Goal: Share content: Share content

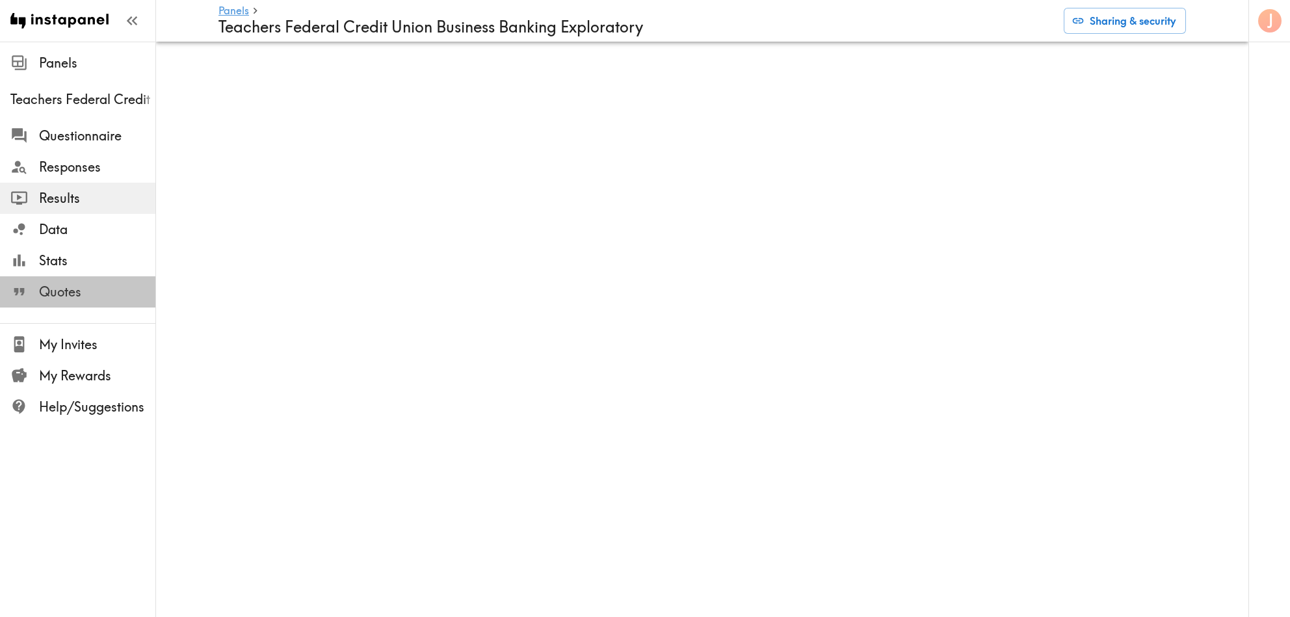
click at [73, 291] on span "Quotes" at bounding box center [97, 292] width 116 height 18
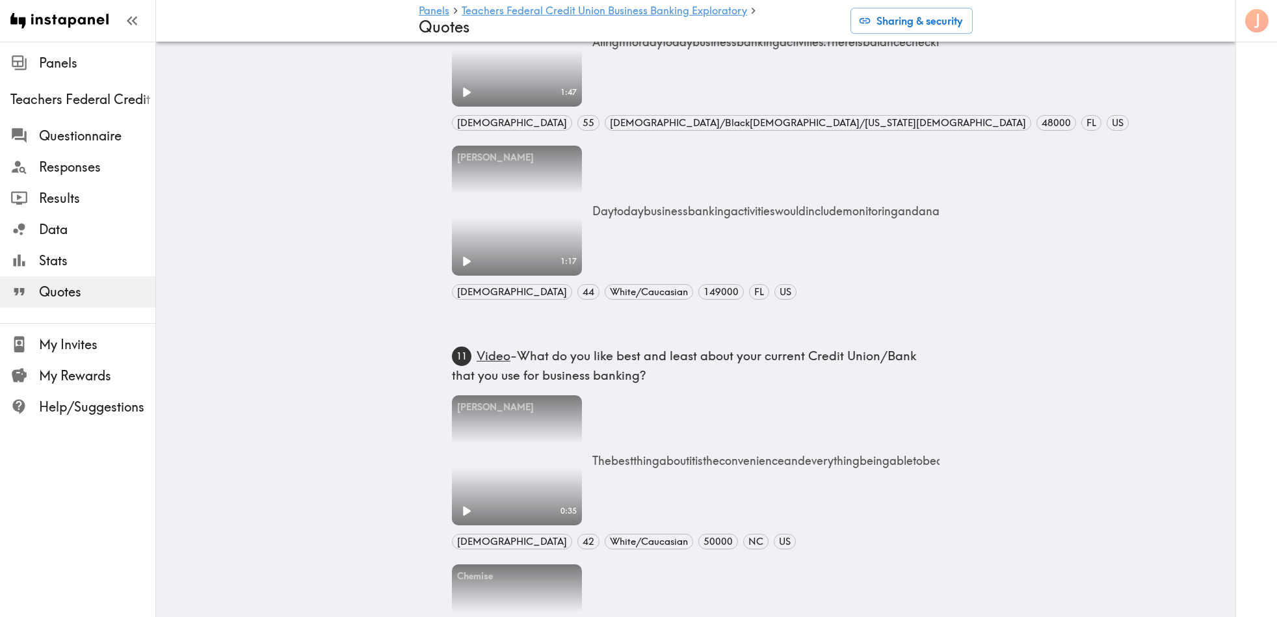
scroll to position [500, 0]
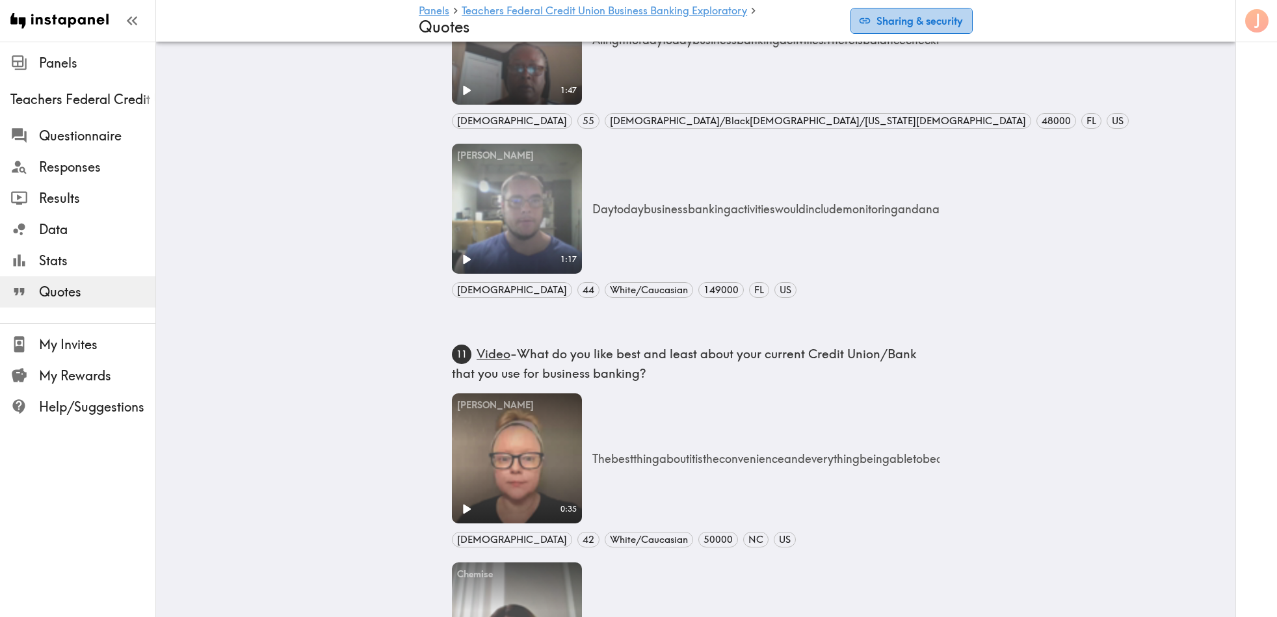
click at [933, 18] on button "Sharing & security" at bounding box center [912, 21] width 122 height 26
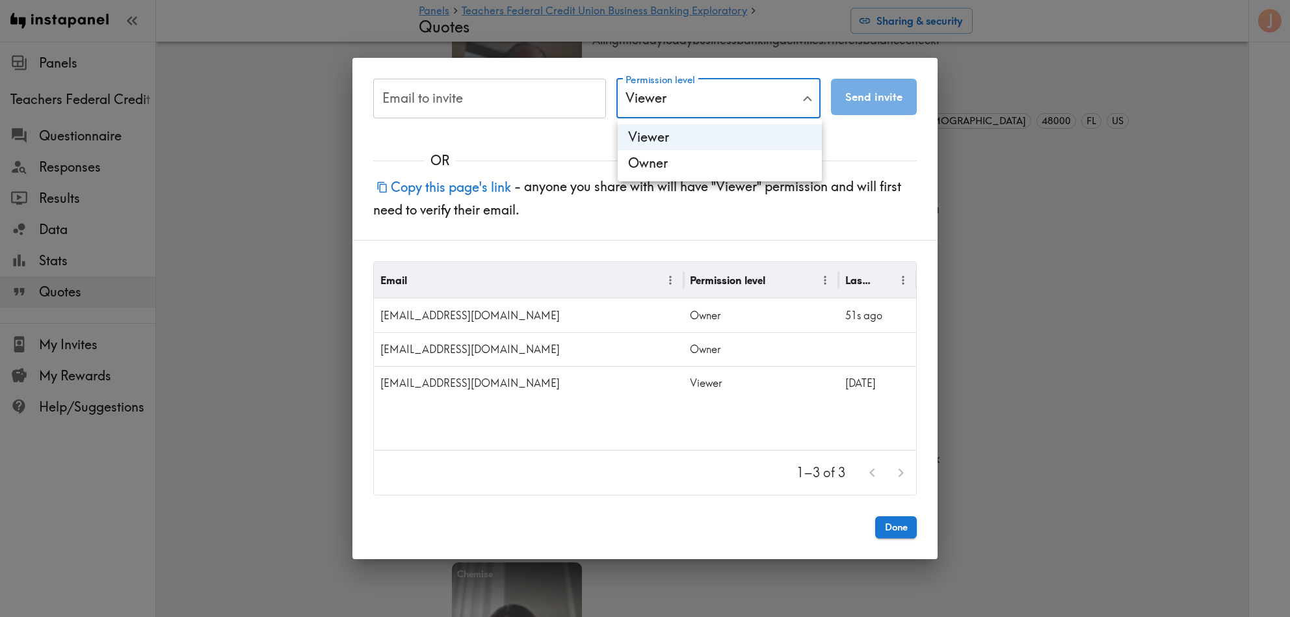
click at [753, 106] on div at bounding box center [645, 308] width 1290 height 617
click at [907, 525] on button "Done" at bounding box center [896, 527] width 42 height 22
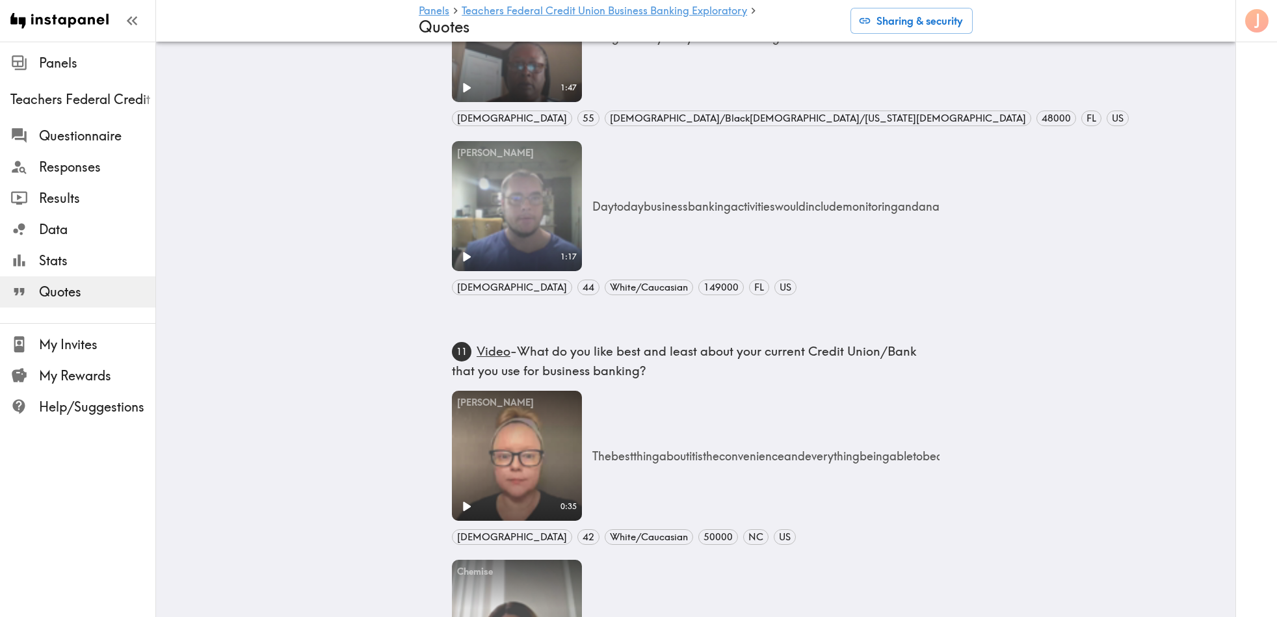
scroll to position [501, 0]
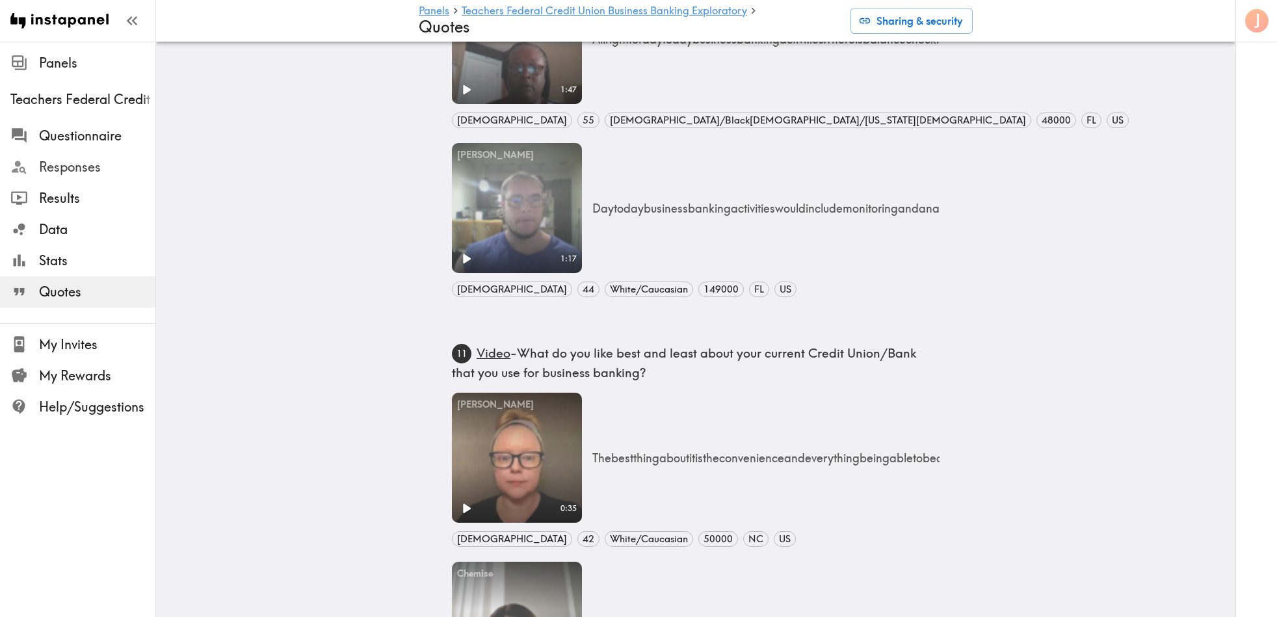
click at [82, 168] on span "Responses" at bounding box center [97, 167] width 116 height 18
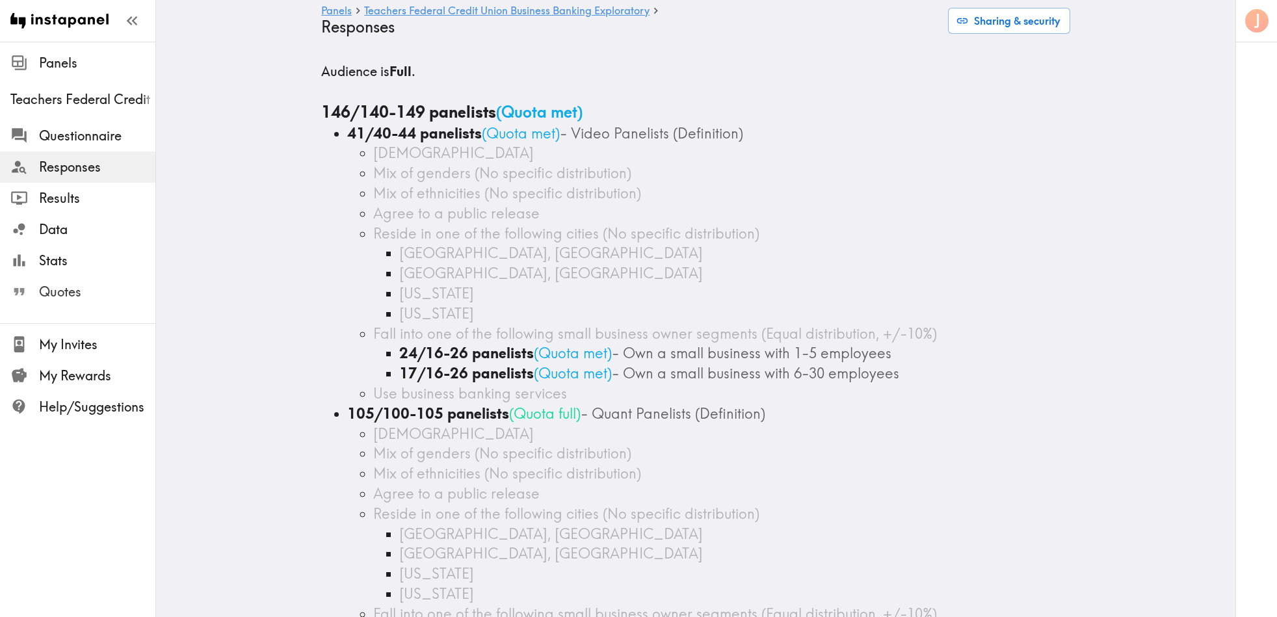
click at [68, 293] on span "Quotes" at bounding box center [97, 292] width 116 height 18
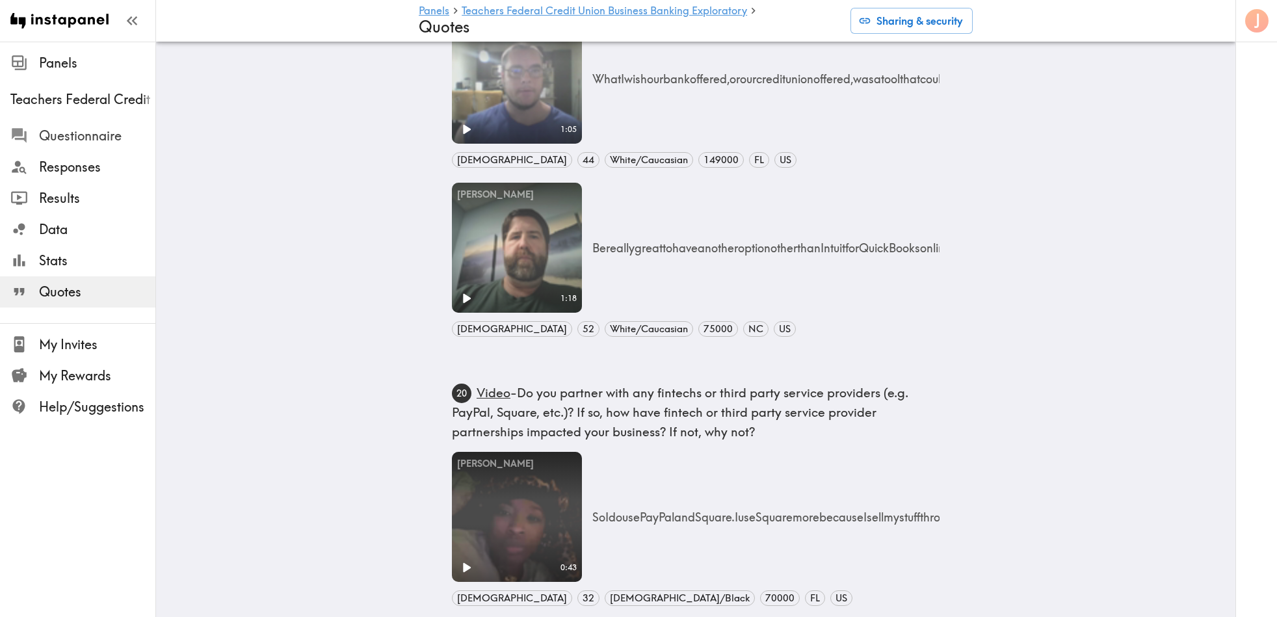
scroll to position [2166, 0]
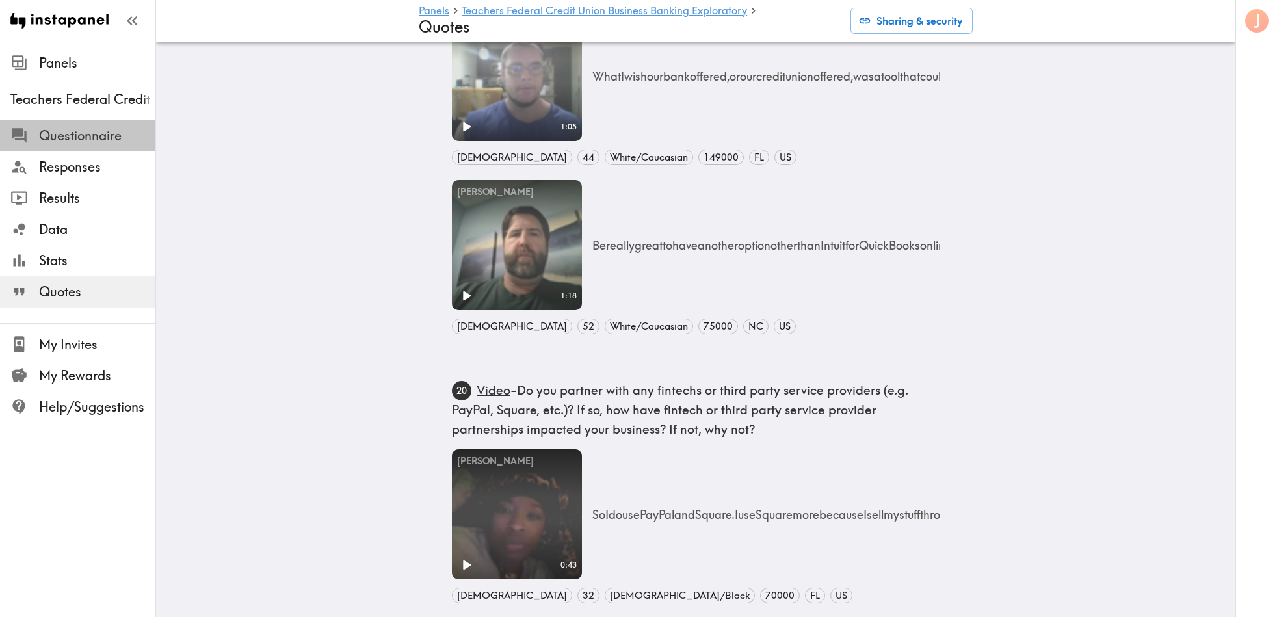
click at [96, 139] on span "Questionnaire" at bounding box center [97, 136] width 116 height 18
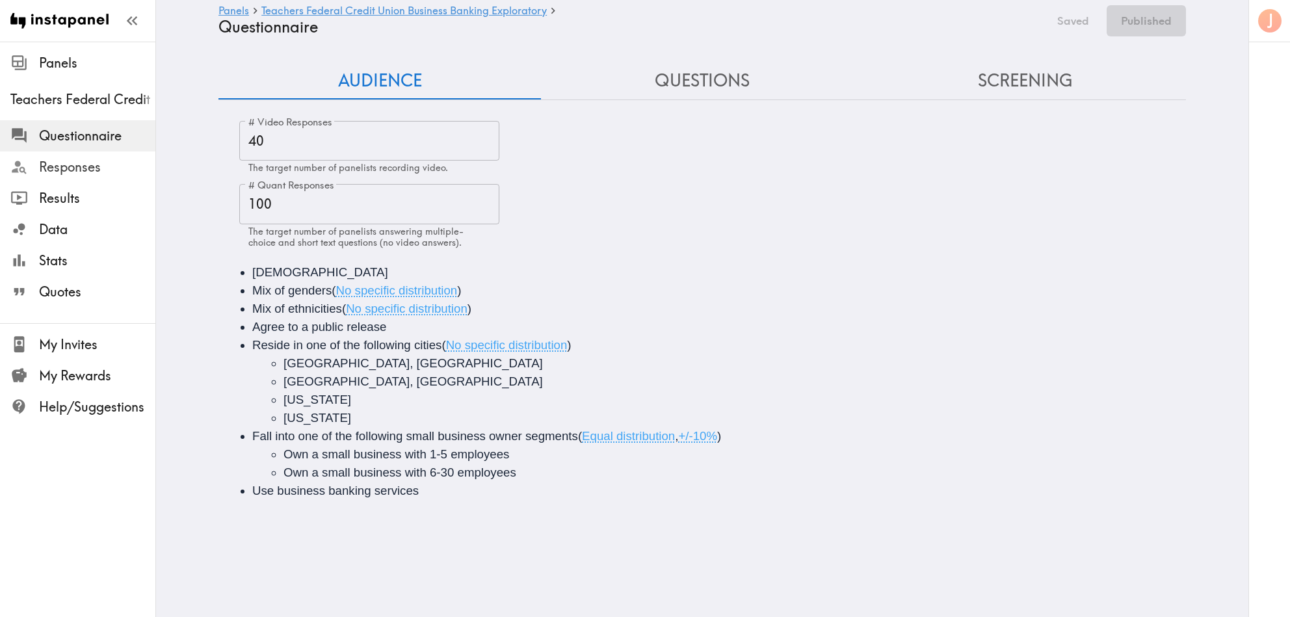
click at [85, 161] on span "Responses" at bounding box center [97, 167] width 116 height 18
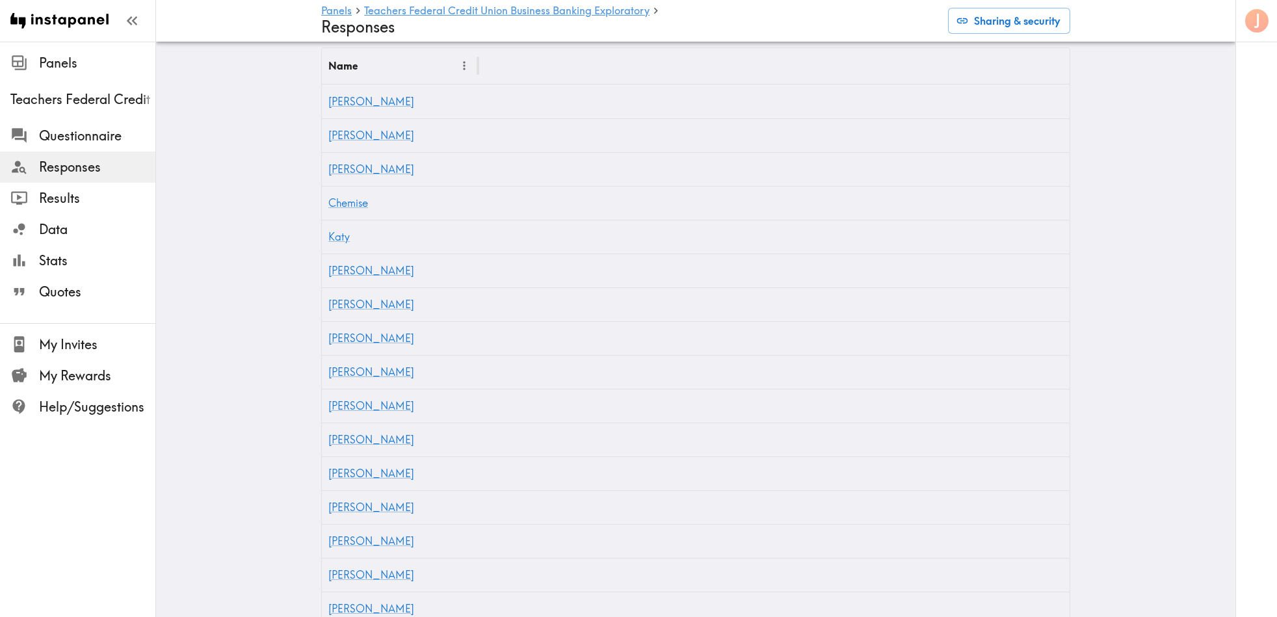
scroll to position [698, 0]
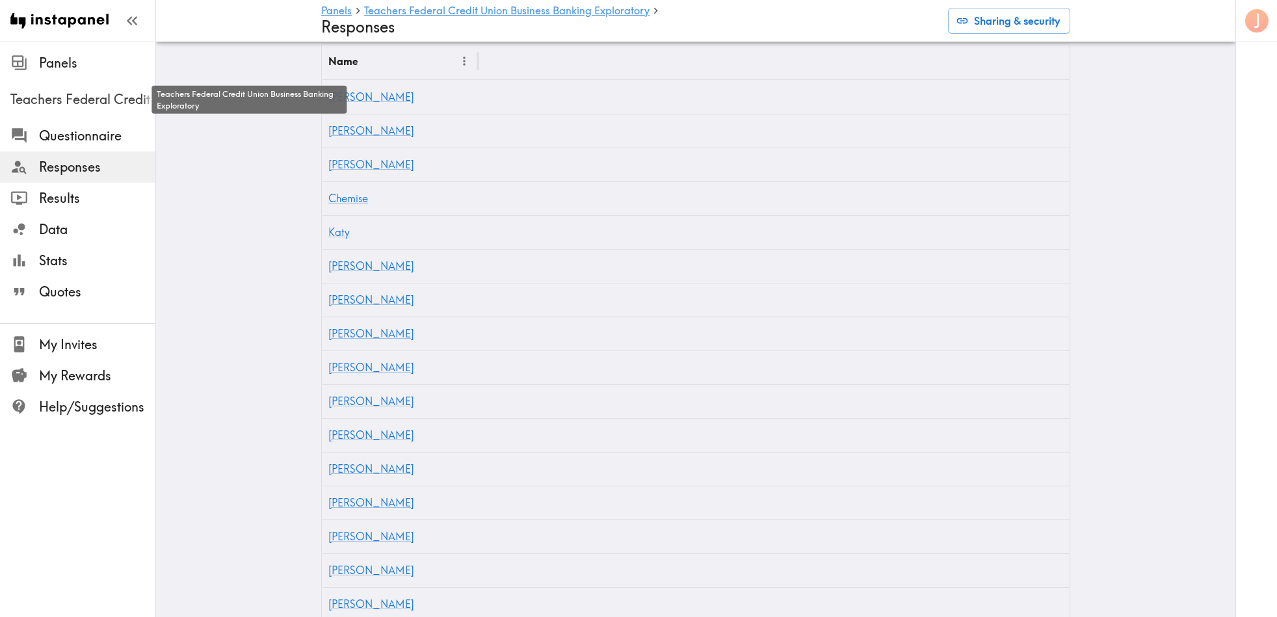
click at [58, 92] on span "Teachers Federal Credit Union Business Banking Exploratory" at bounding box center [82, 99] width 145 height 18
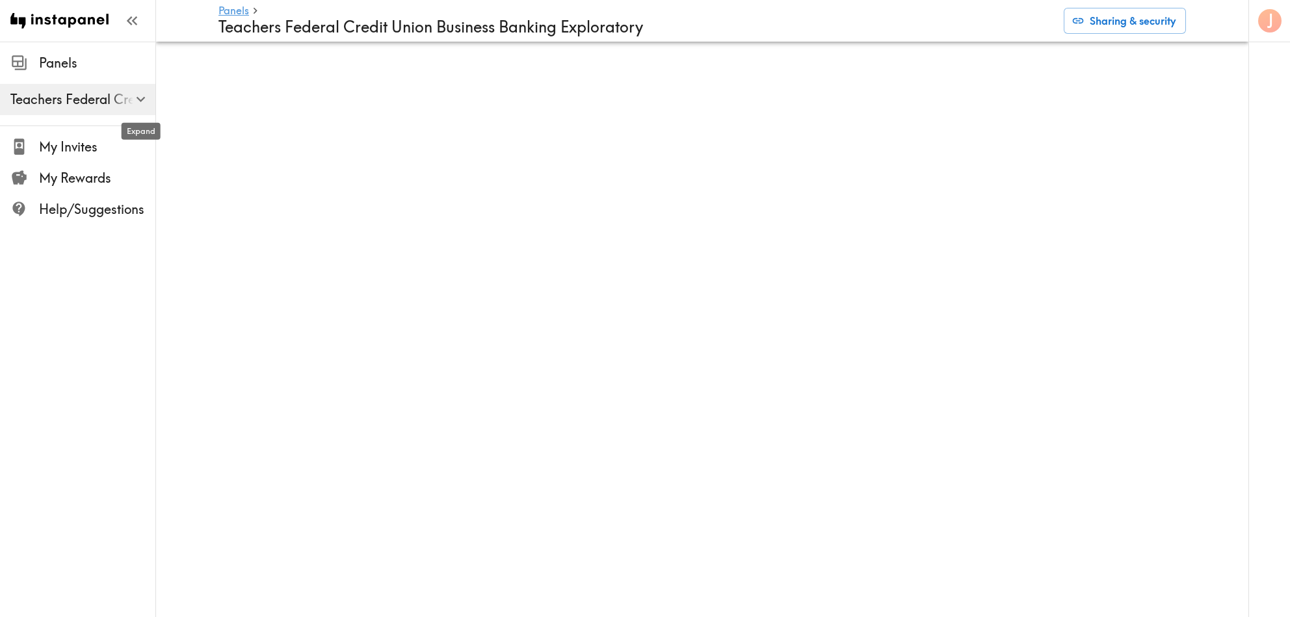
click at [140, 97] on icon "button" at bounding box center [141, 99] width 18 height 18
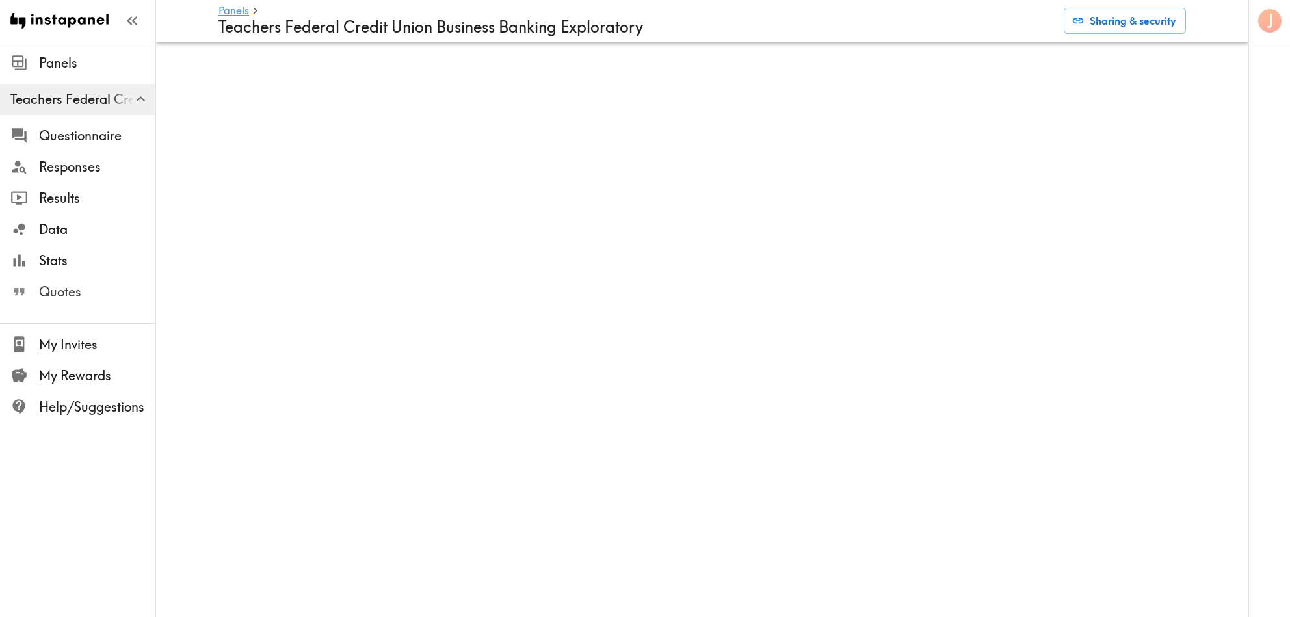
click at [64, 287] on span "Quotes" at bounding box center [97, 292] width 116 height 18
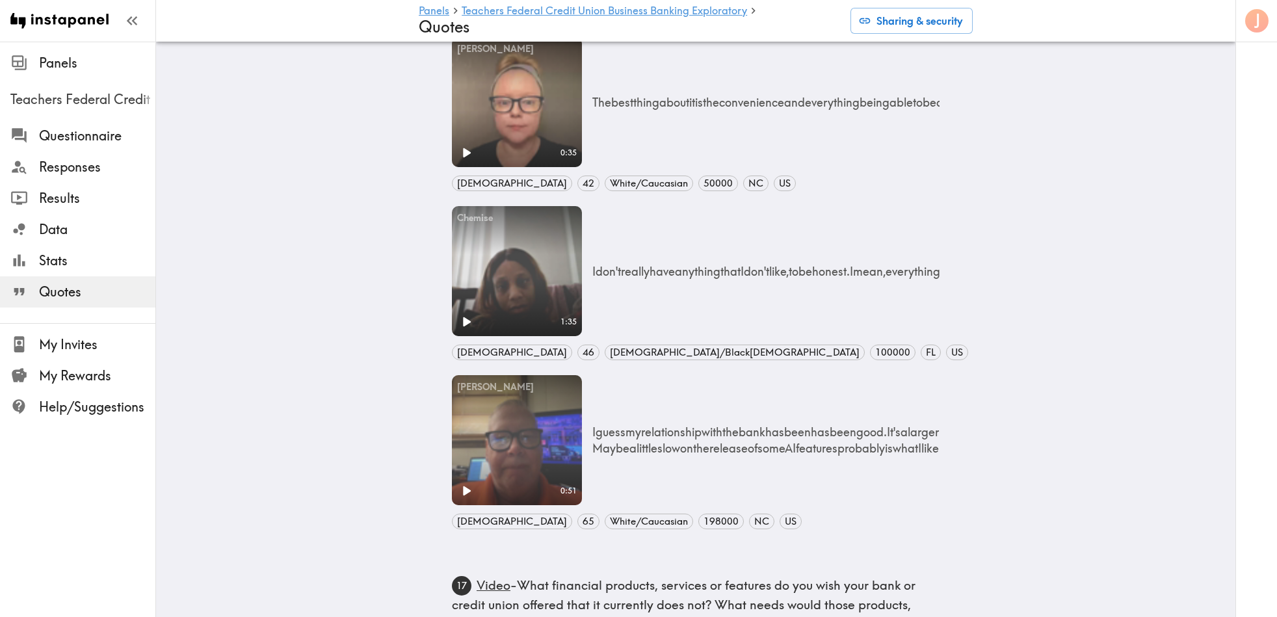
scroll to position [860, 0]
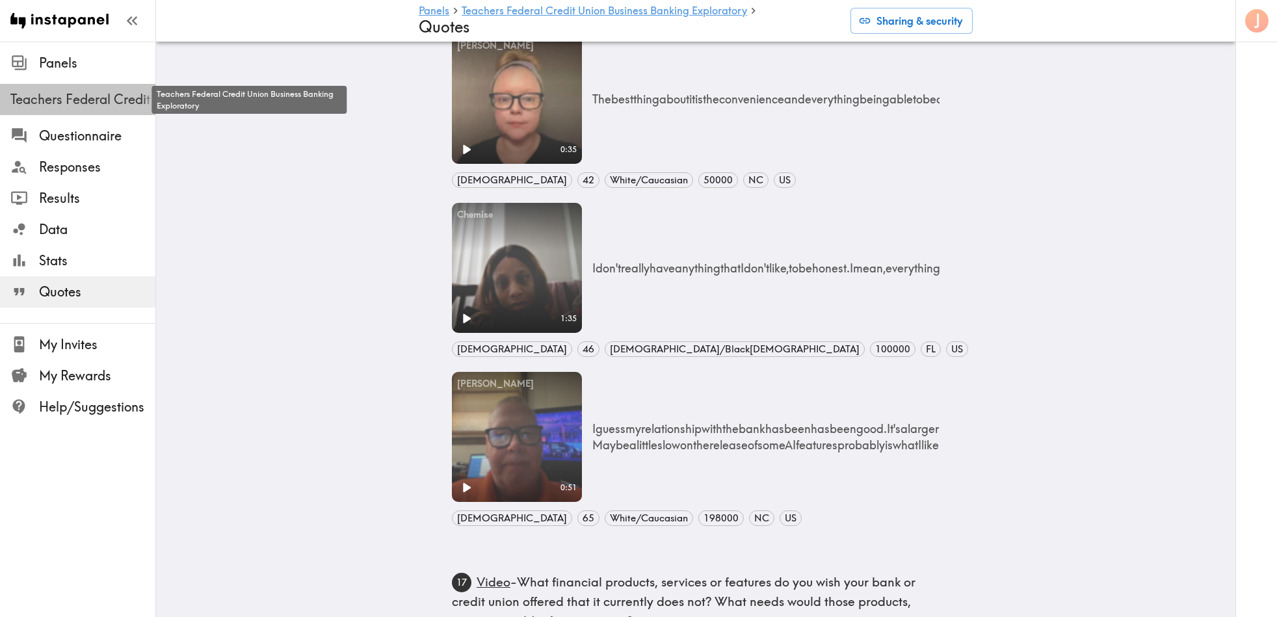
click at [87, 96] on span "Teachers Federal Credit Union Business Banking Exploratory" at bounding box center [82, 99] width 145 height 18
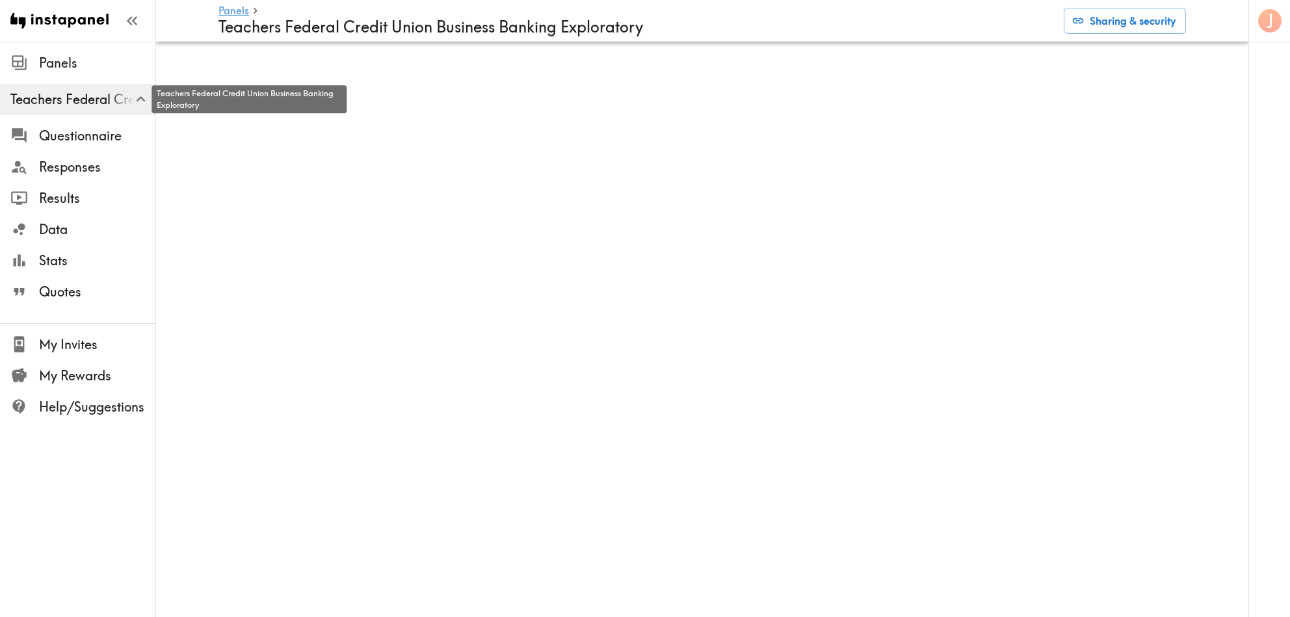
click at [96, 101] on span "Teachers Federal Credit Union Business Banking Exploratory" at bounding box center [82, 99] width 145 height 18
click at [94, 96] on span "Teachers Federal Credit Union Business Banking Exploratory" at bounding box center [82, 99] width 145 height 18
click at [45, 98] on span "Teachers Federal Credit Union Business Banking Exploratory" at bounding box center [82, 99] width 145 height 18
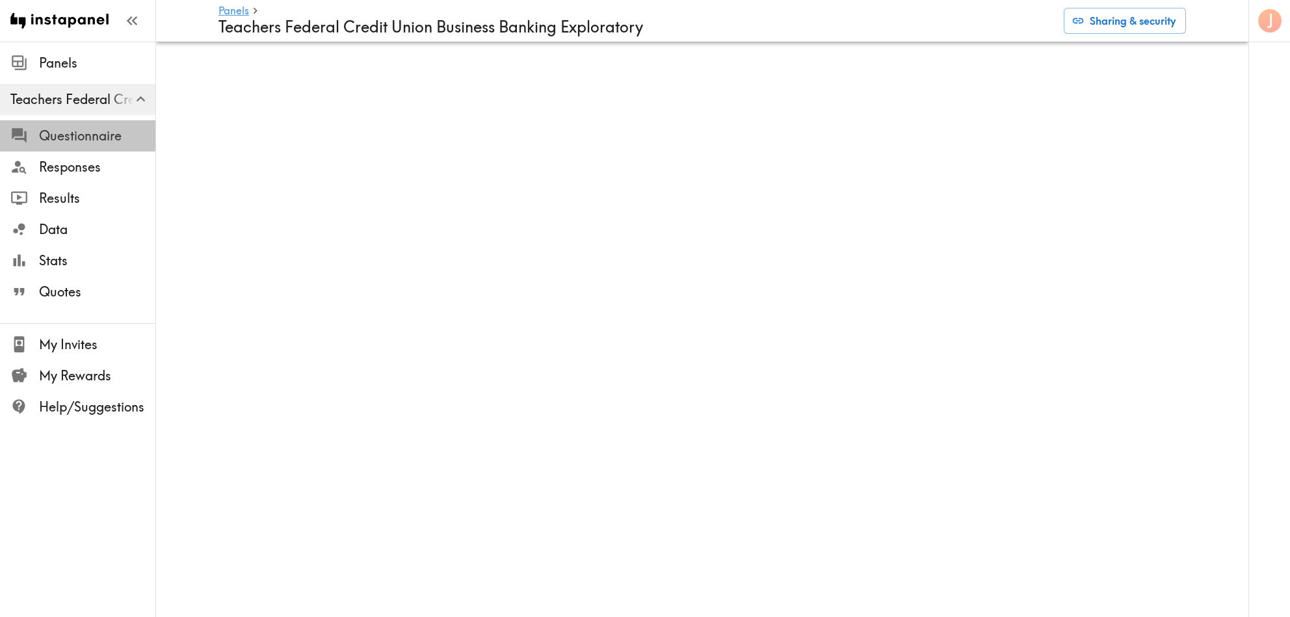
click at [67, 140] on span "Questionnaire" at bounding box center [97, 136] width 116 height 18
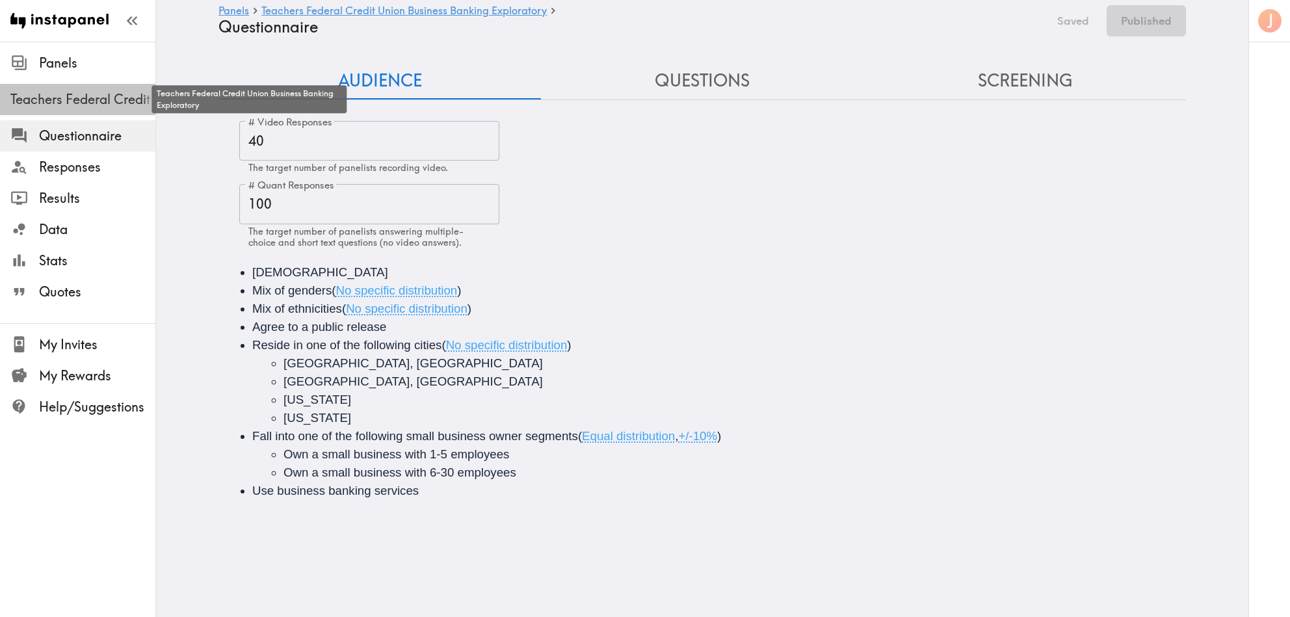
click at [72, 100] on span "Teachers Federal Credit Union Business Banking Exploratory" at bounding box center [82, 99] width 145 height 18
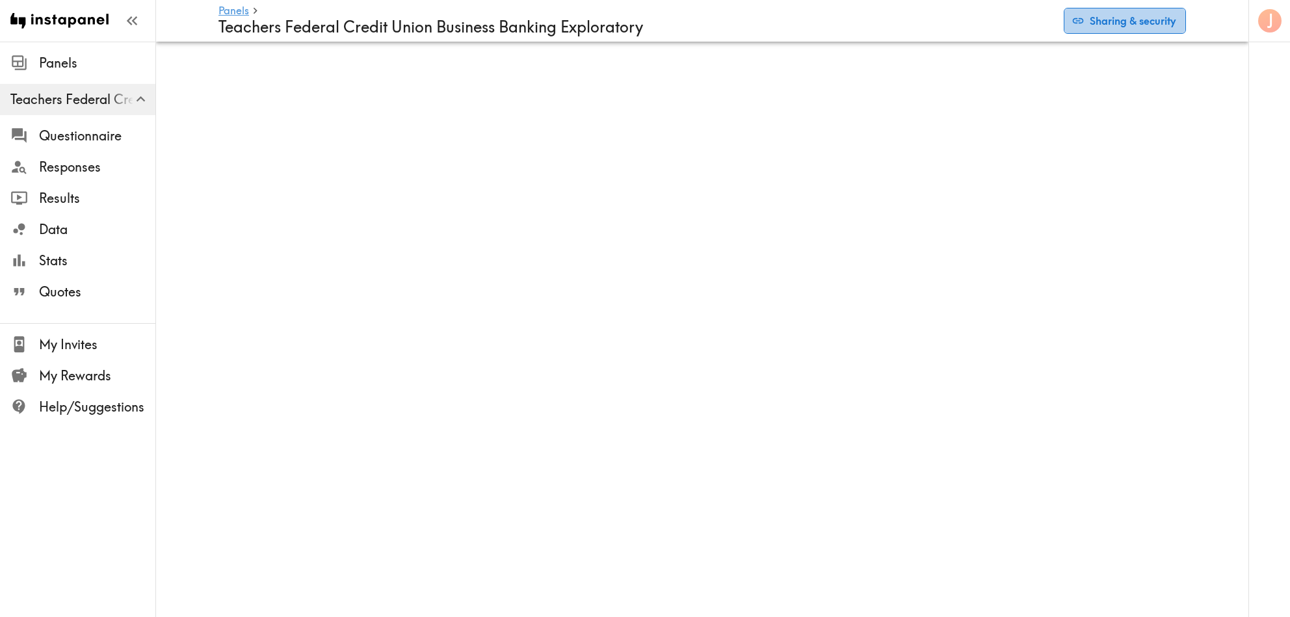
click at [1156, 20] on button "Sharing & security" at bounding box center [1125, 21] width 122 height 26
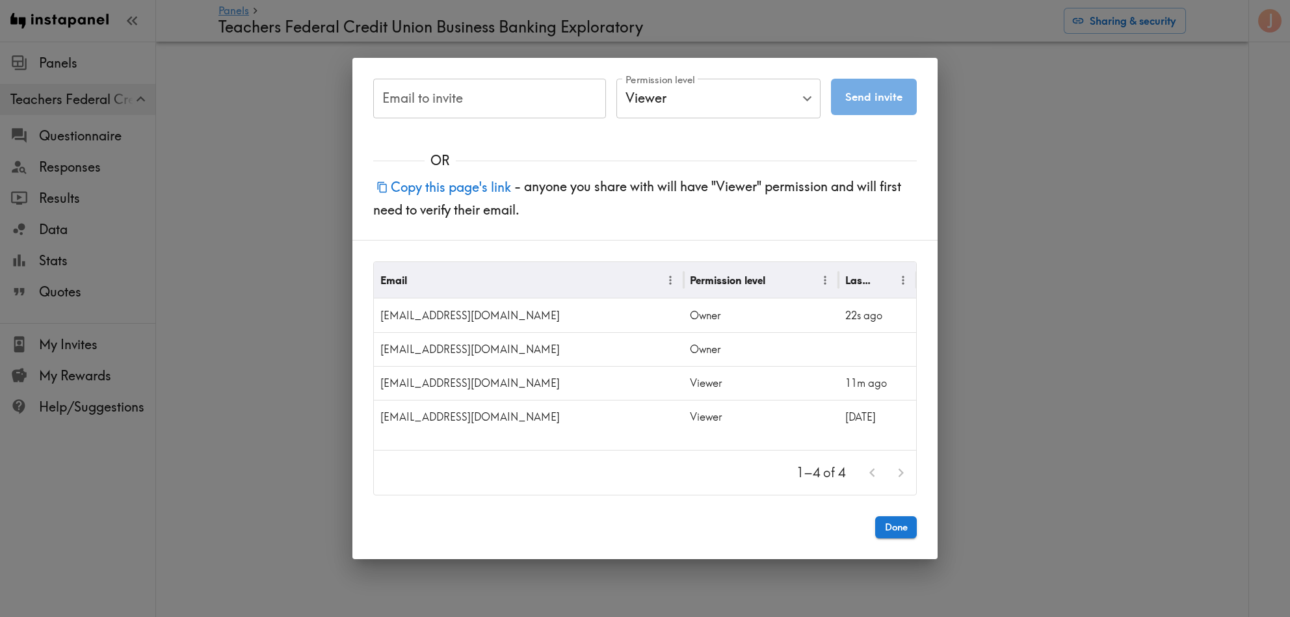
click at [490, 105] on input "Email to invite" at bounding box center [489, 99] width 233 height 40
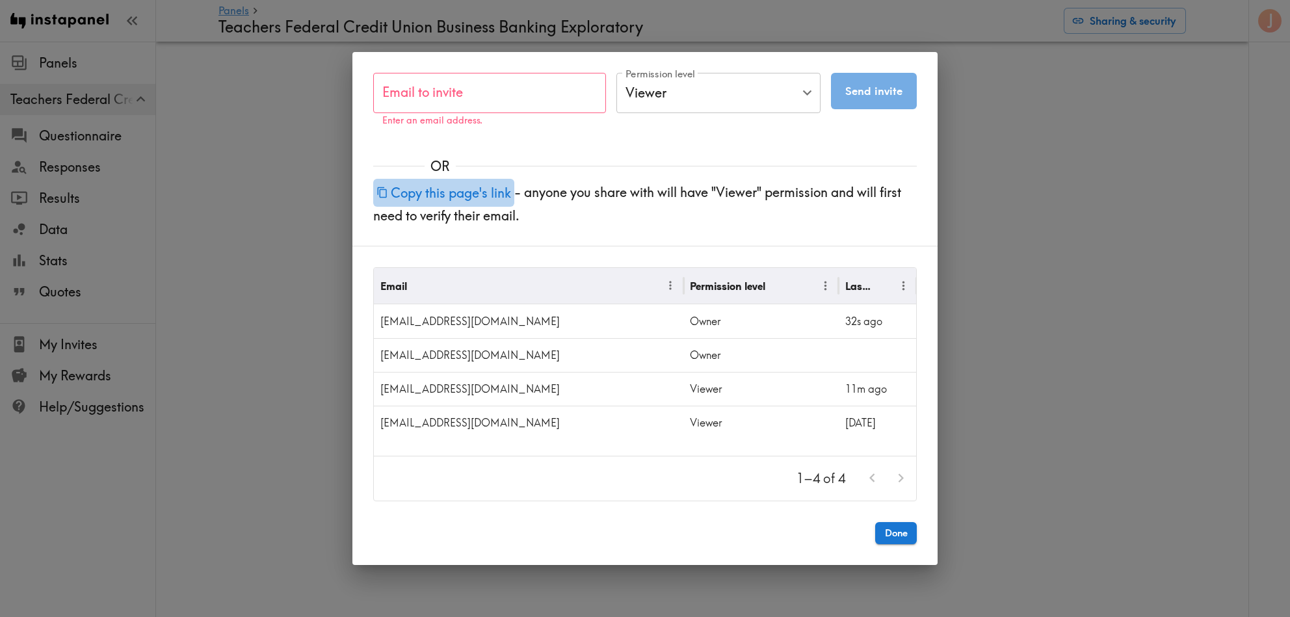
click at [479, 191] on button "Copy this page's link" at bounding box center [443, 193] width 141 height 28
click at [904, 533] on button "Done" at bounding box center [896, 533] width 42 height 22
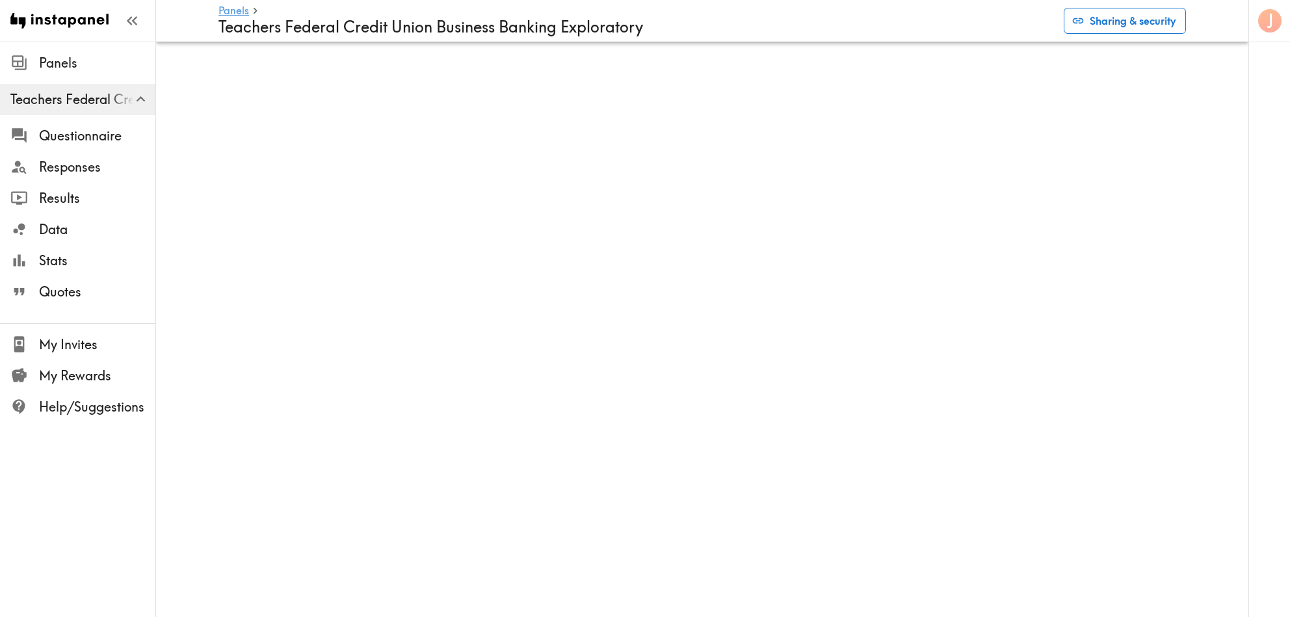
click at [1106, 21] on button "Sharing & security" at bounding box center [1125, 21] width 122 height 26
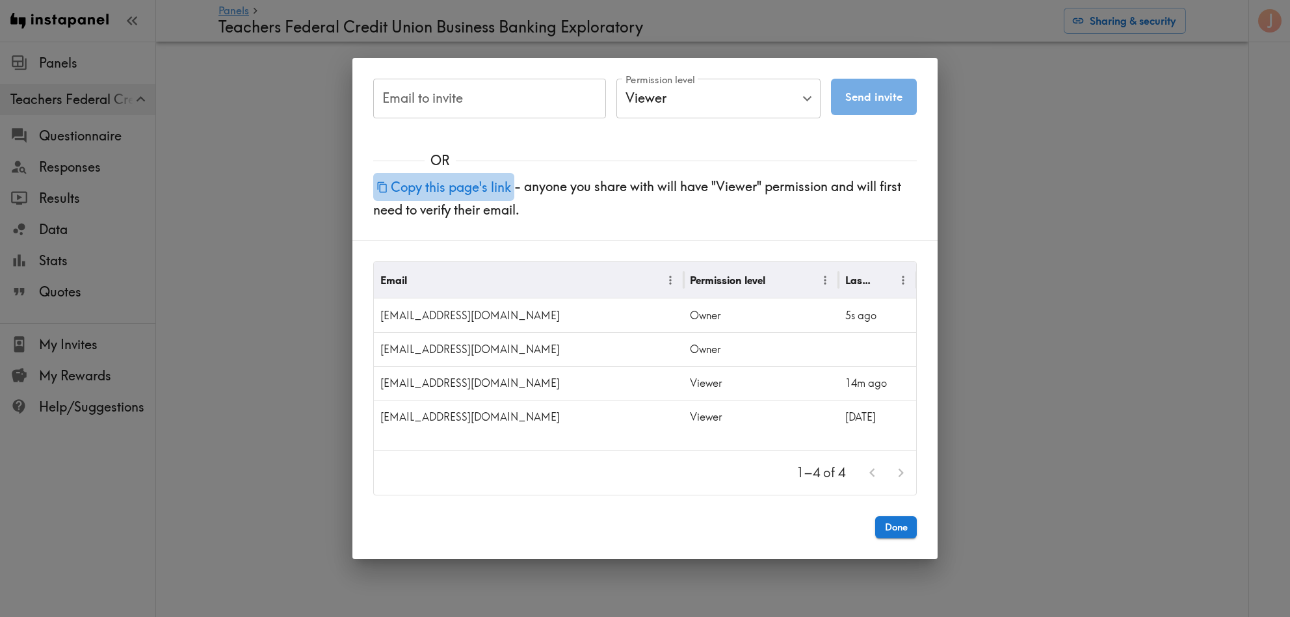
click at [488, 183] on button "Copy this page's link" at bounding box center [443, 187] width 141 height 28
click at [895, 524] on button "Done" at bounding box center [896, 527] width 42 height 22
